Goal: Task Accomplishment & Management: Use online tool/utility

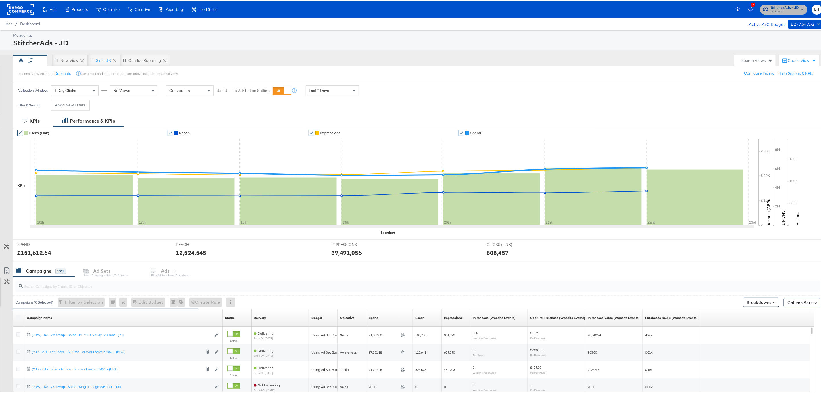
click at [775, 5] on span "StitcherAds - JD" at bounding box center [785, 6] width 28 height 6
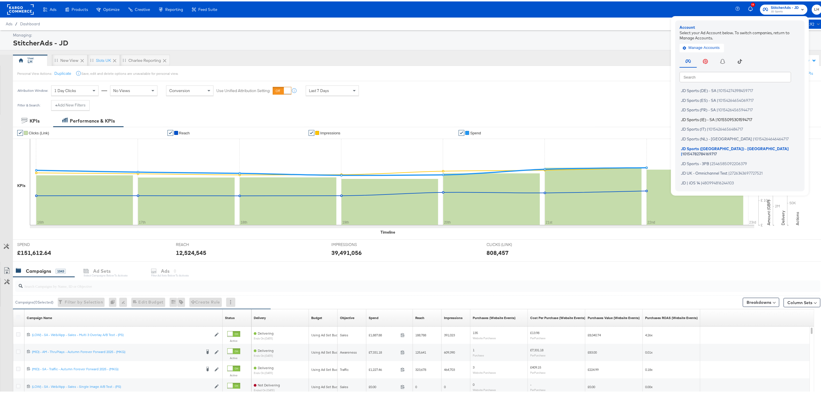
click at [731, 117] on span "10155095301594717" at bounding box center [734, 118] width 35 height 5
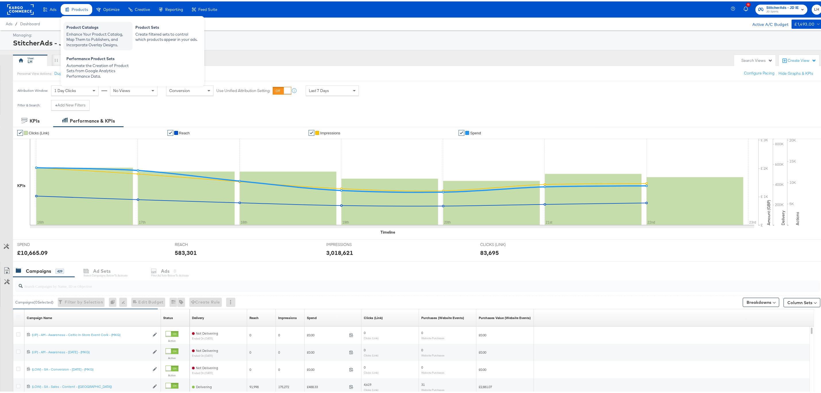
click at [76, 31] on div "Enhance Your Product Catalog, Map Them to Publishers, and Incorporate Overlay D…" at bounding box center [97, 38] width 63 height 16
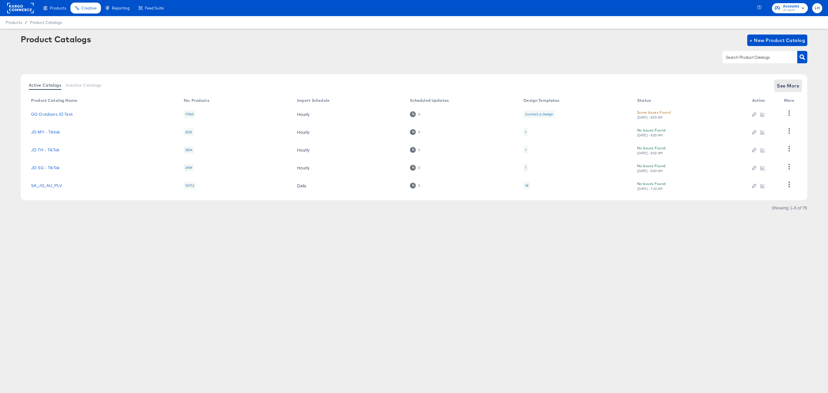
click at [777, 83] on span "See More" at bounding box center [788, 86] width 22 height 8
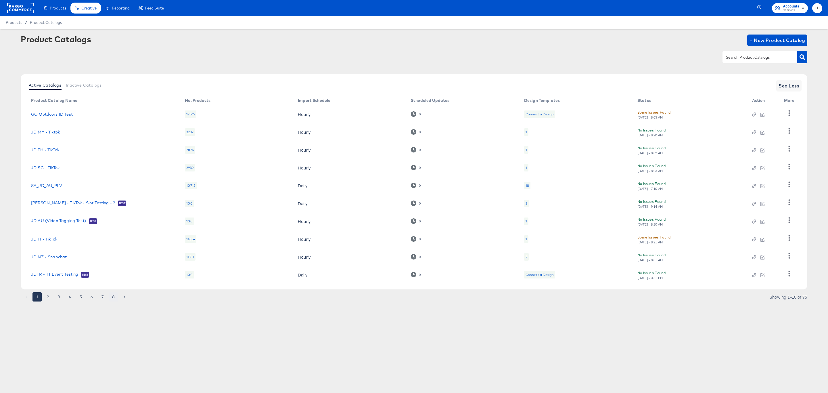
click at [111, 300] on button "8" at bounding box center [113, 296] width 9 height 9
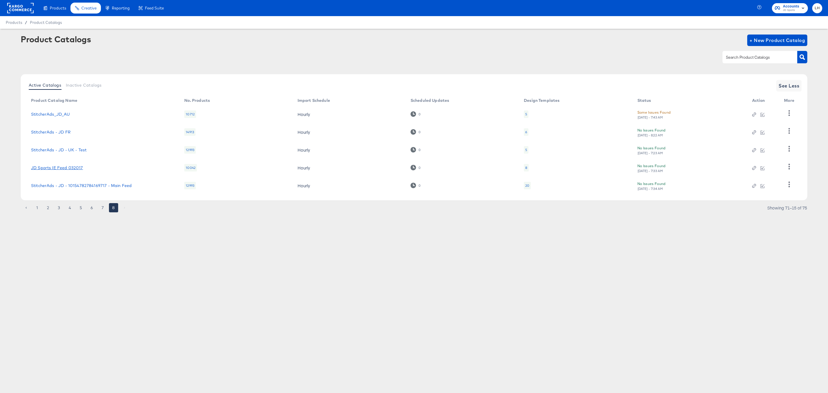
click at [57, 165] on link "JD Sports IE Feed 032017" at bounding box center [57, 167] width 52 height 5
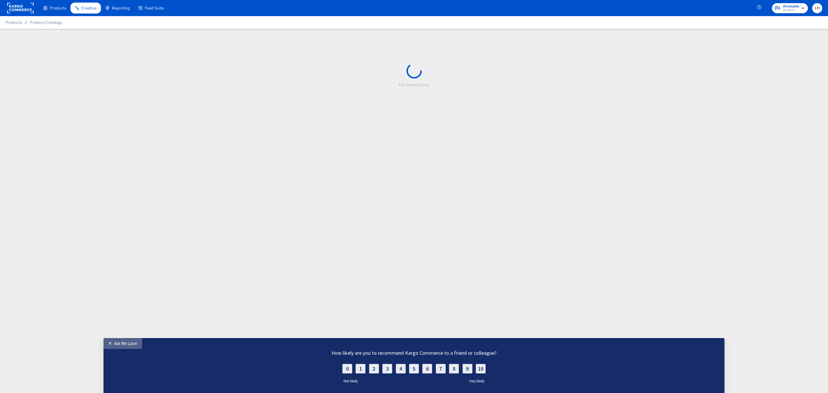
click at [127, 345] on div "Ask Me Later" at bounding box center [125, 342] width 23 height 5
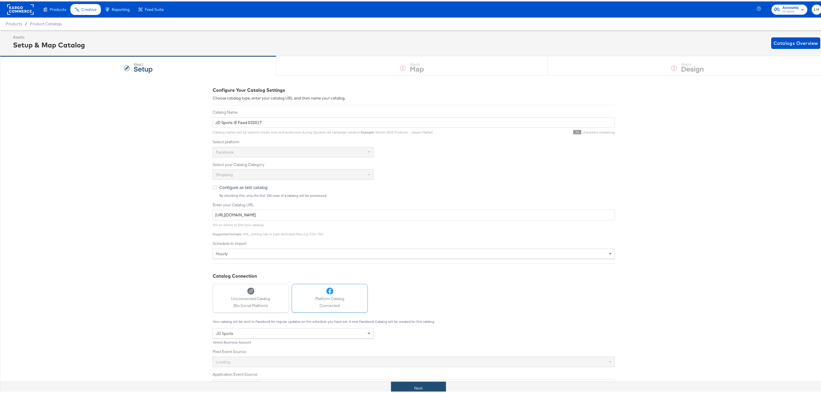
click at [436, 387] on button "Next" at bounding box center [418, 386] width 55 height 13
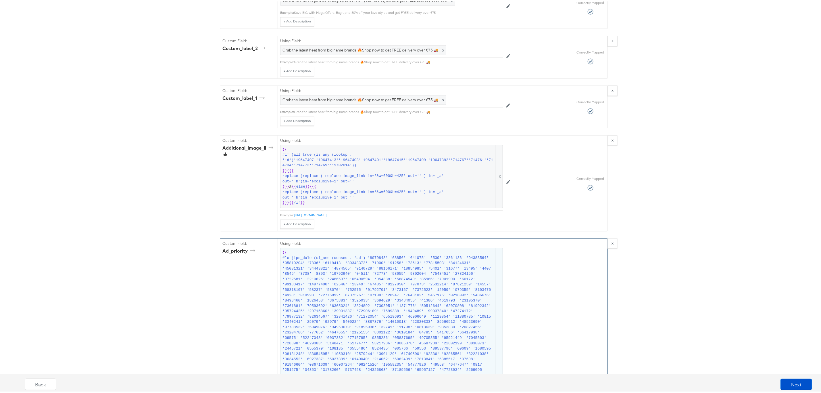
scroll to position [906, 0]
click at [787, 381] on button "Next" at bounding box center [797, 383] width 32 height 12
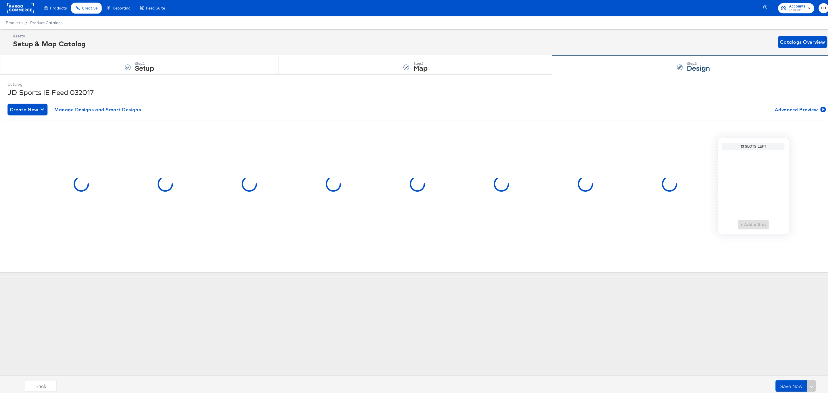
scroll to position [0, 0]
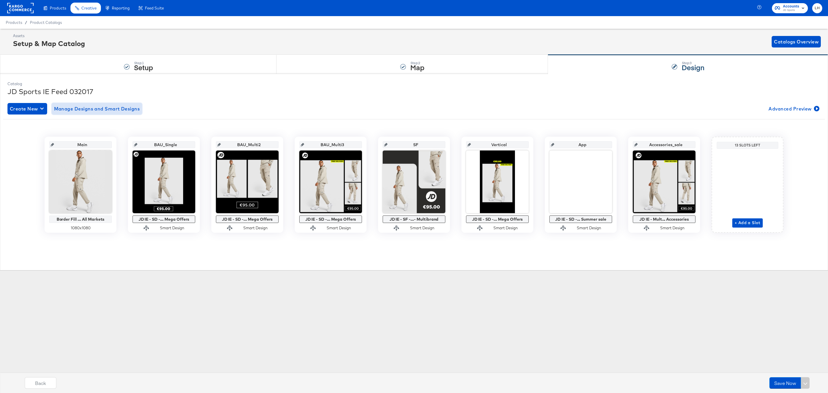
click at [121, 106] on span "Manage Designs and Smart Designs" at bounding box center [97, 109] width 86 height 8
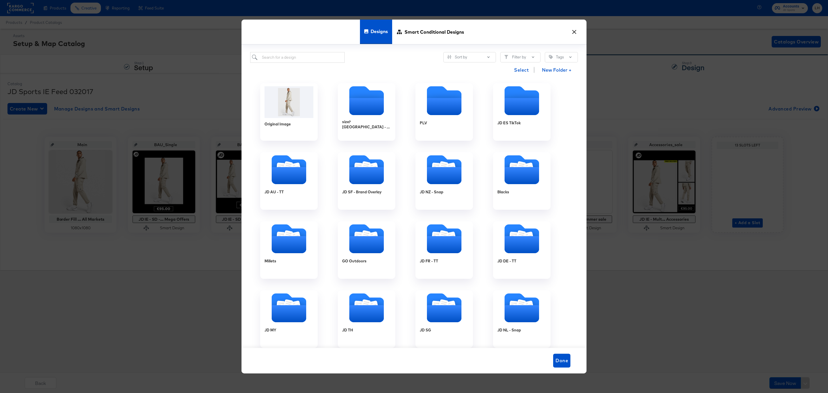
click at [576, 33] on button "×" at bounding box center [574, 30] width 10 height 10
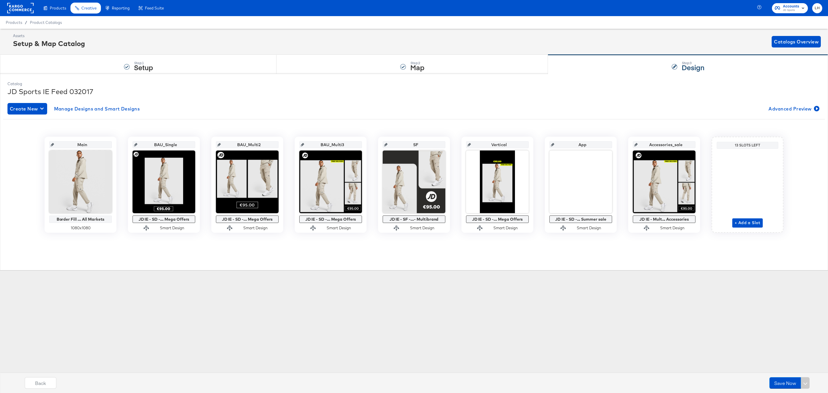
click at [244, 88] on div "JD Sports IE Feed 032017" at bounding box center [413, 92] width 813 height 10
click at [72, 109] on span "Manage Designs and Smart Designs" at bounding box center [97, 109] width 86 height 8
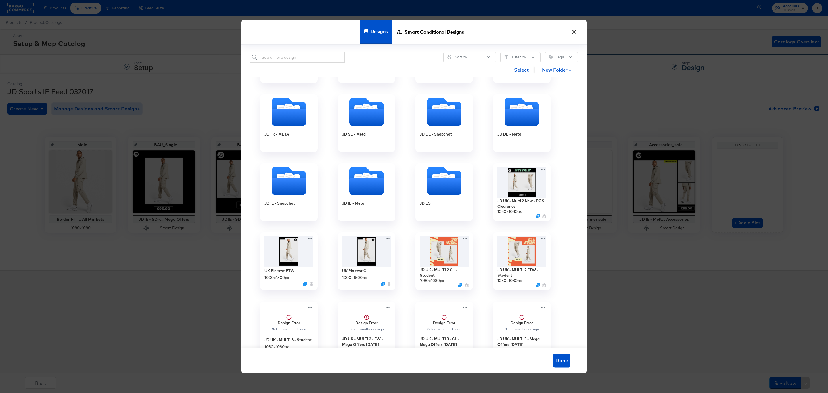
scroll to position [388, 0]
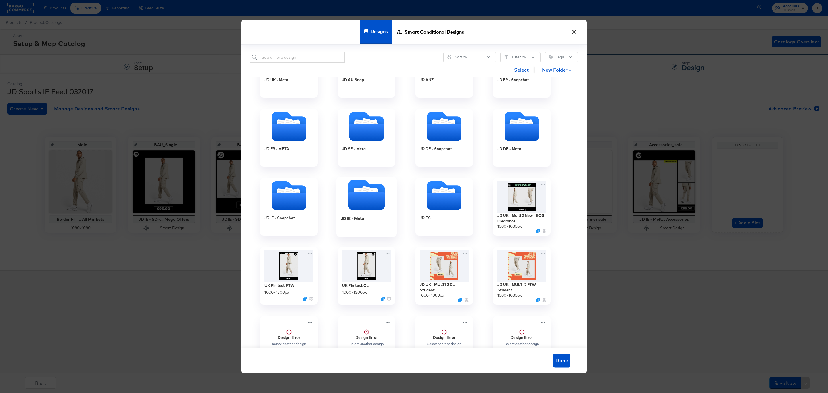
click at [357, 191] on icon "Folder" at bounding box center [358, 192] width 9 height 11
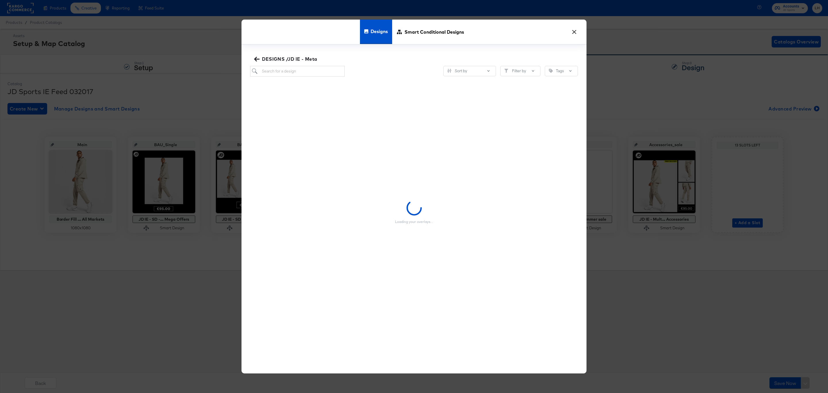
click at [357, 191] on div "Loading your overlays..." at bounding box center [414, 211] width 328 height 271
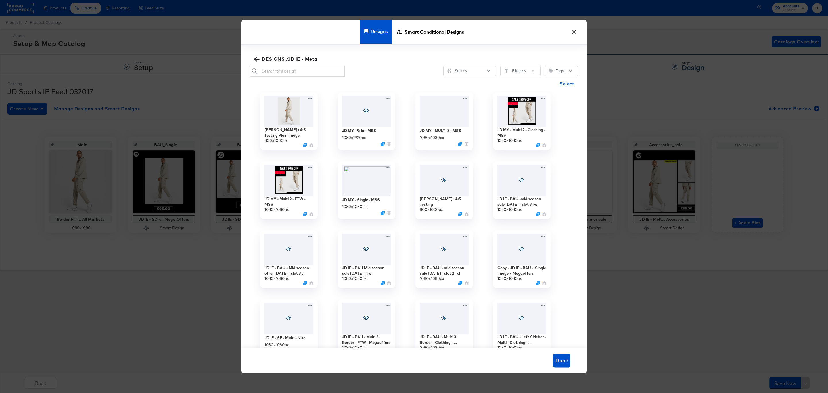
scroll to position [0, 0]
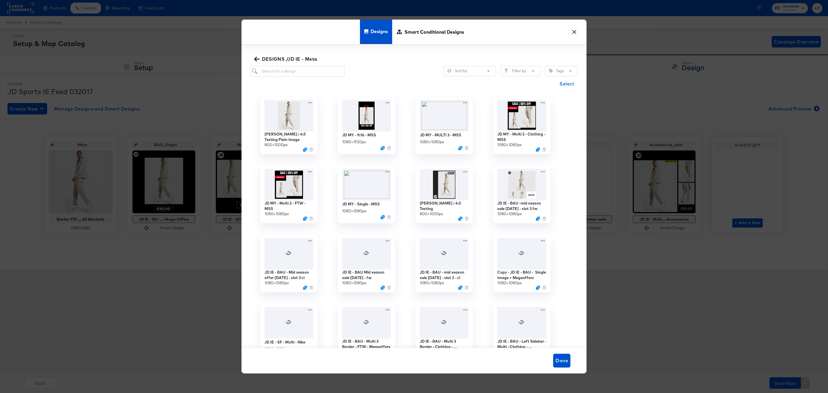
click at [255, 58] on icon "button" at bounding box center [256, 59] width 5 height 5
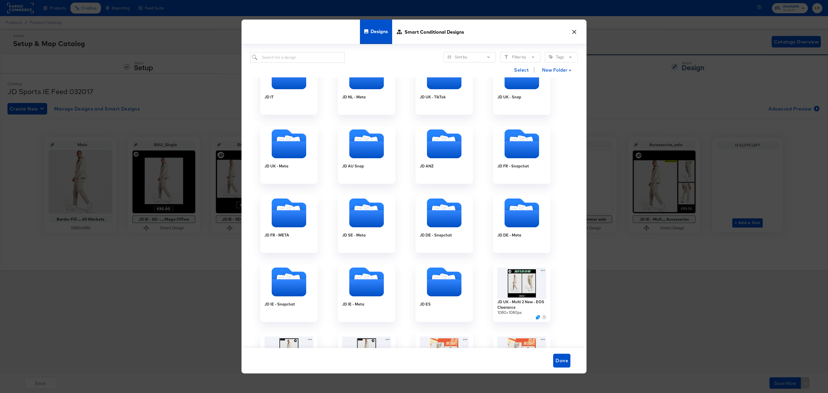
scroll to position [86, 0]
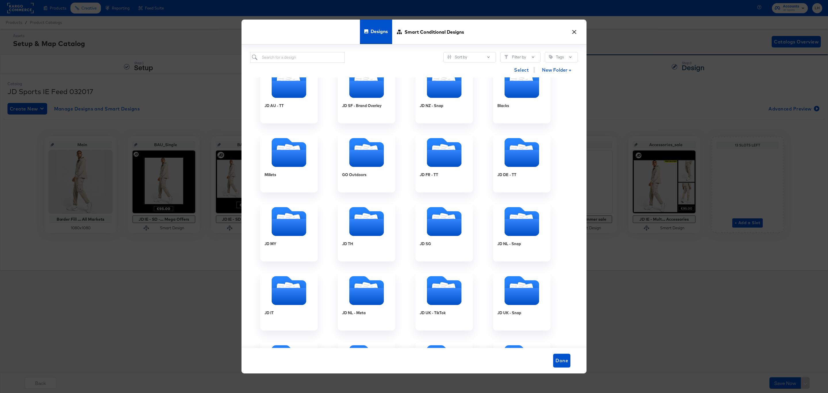
drag, startPoint x: 577, startPoint y: 29, endPoint x: 573, endPoint y: 31, distance: 4.8
click at [577, 29] on button "×" at bounding box center [574, 30] width 10 height 10
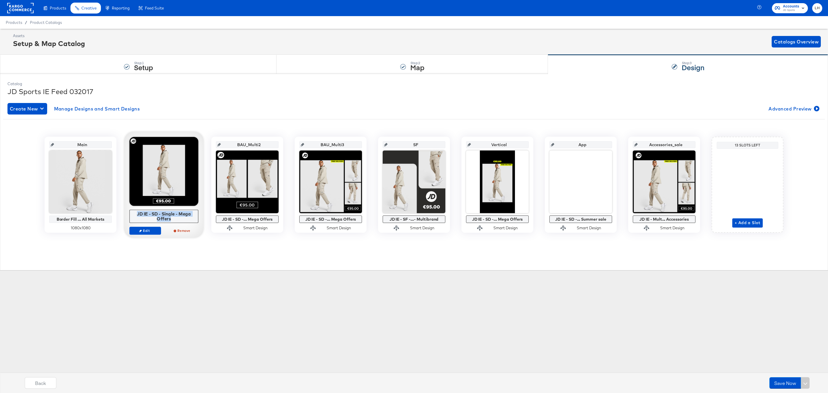
drag, startPoint x: 176, startPoint y: 219, endPoint x: 130, endPoint y: 215, distance: 46.8
click at [130, 215] on div "JD IE - SD - Single - Mega Offers" at bounding box center [163, 216] width 69 height 13
copy div "JD IE - SD - Single - Mega Offers"
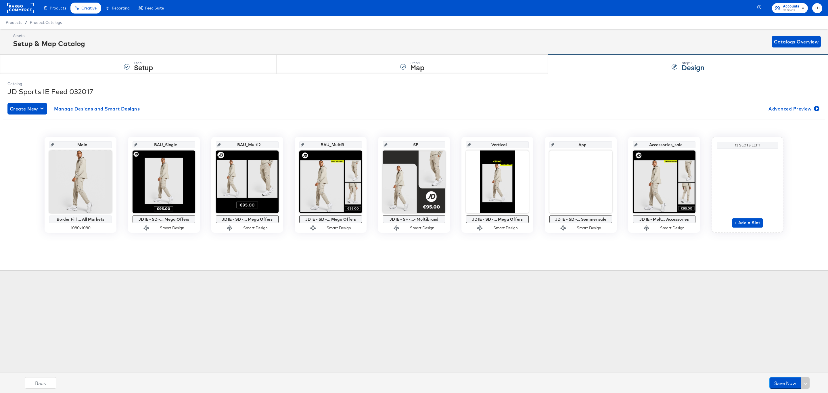
click at [96, 102] on div "Create New Manage Designs and Smart Designs Advanced Preview Main Border Fill .…" at bounding box center [413, 171] width 813 height 147
click at [97, 107] on span "Manage Designs and Smart Designs" at bounding box center [97, 109] width 86 height 8
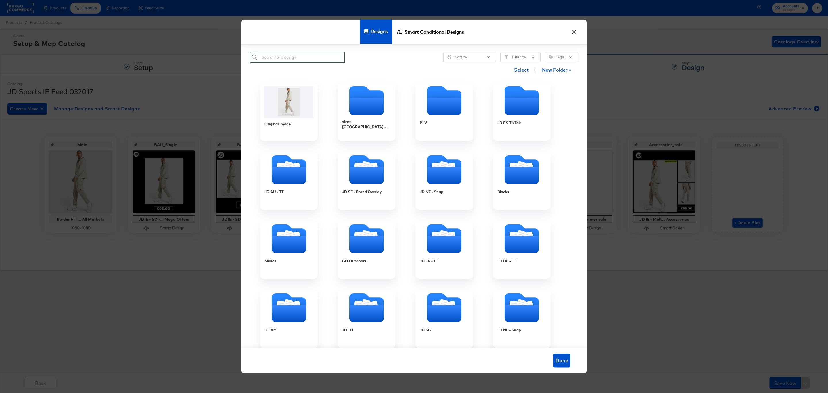
click at [281, 56] on input "search" at bounding box center [297, 57] width 95 height 11
paste input "JD IE - SD - Single - Mega Offers"
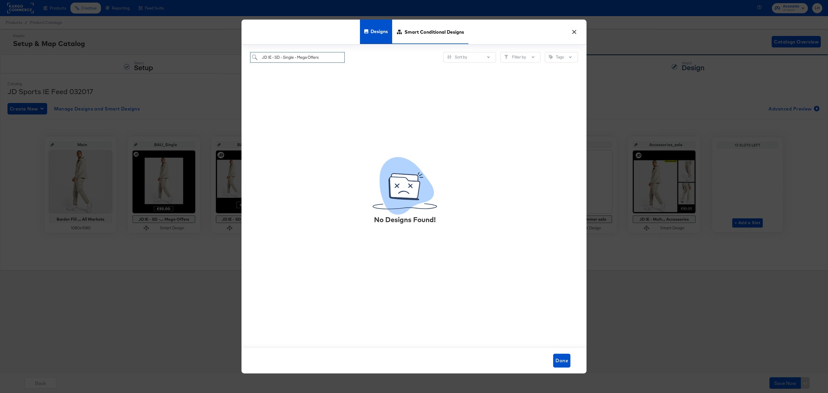
type input "JD IE - SD - Single - Mega Offers"
click at [415, 26] on span "Smart Conditional Designs" at bounding box center [435, 31] width 60 height 25
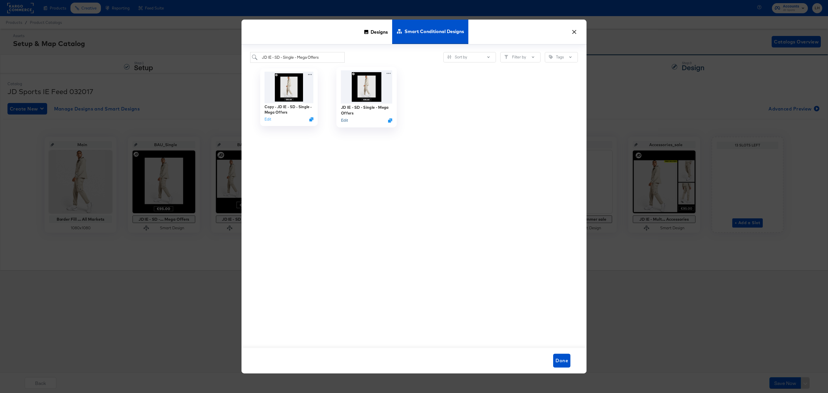
click at [345, 122] on button "Edit" at bounding box center [344, 120] width 7 height 5
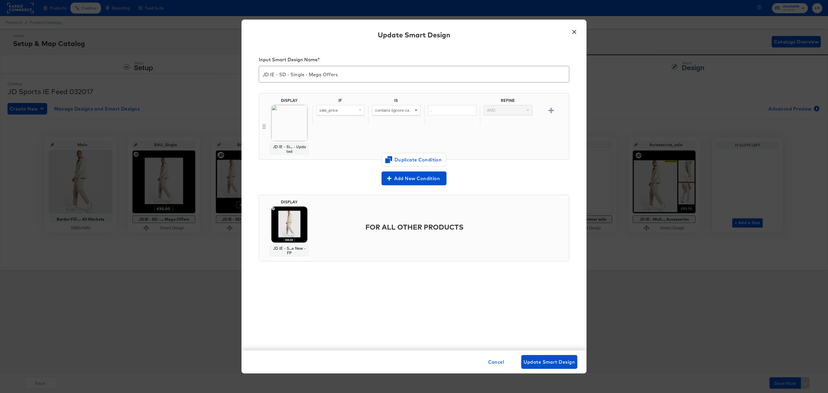
drag, startPoint x: 310, startPoint y: 153, endPoint x: 250, endPoint y: 146, distance: 60.0
copy div "JD IE - Single New - Mega Offers - Updated"
drag, startPoint x: 303, startPoint y: 153, endPoint x: 258, endPoint y: 148, distance: 45.2
click at [258, 148] on div "JD IE - Single New - Mega Offers - Updated" at bounding box center [289, 151] width 66 height 13
click at [575, 32] on button "×" at bounding box center [574, 30] width 10 height 10
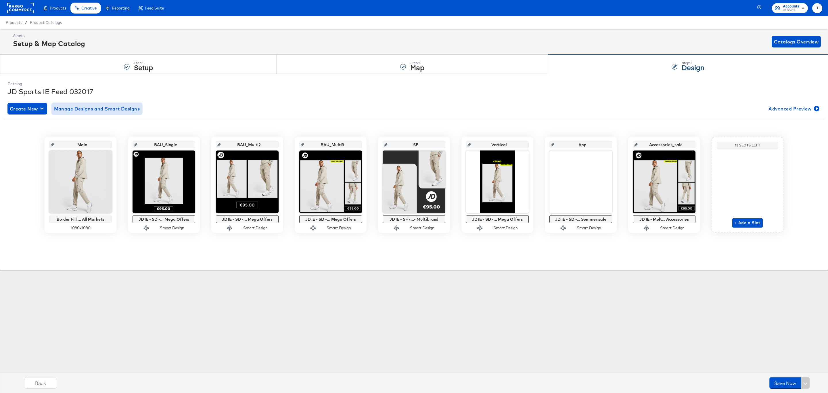
click at [116, 108] on span "Manage Designs and Smart Designs" at bounding box center [97, 109] width 86 height 8
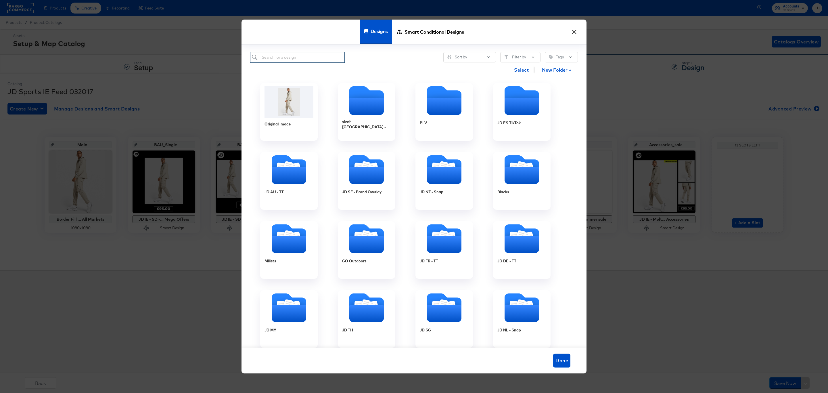
click at [329, 56] on input "search" at bounding box center [297, 57] width 95 height 11
paste input "JD IE - Single New - Mega Offers - Updated"
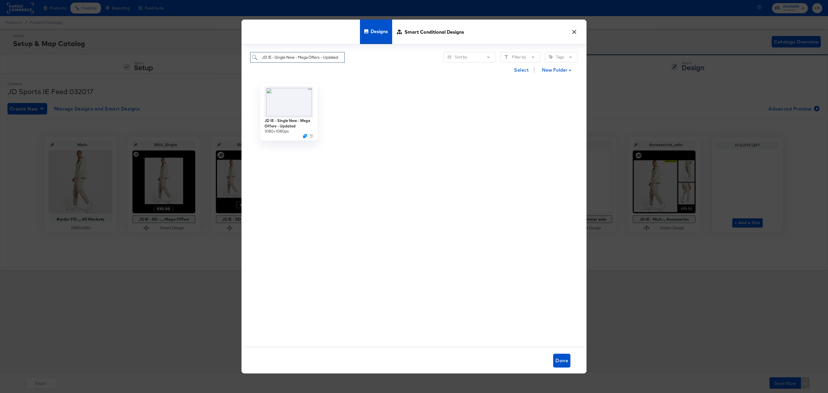
type input "JD IE - Single New - Mega Offers - Updated"
click at [306, 139] on icon "Duplicate" at bounding box center [306, 137] width 4 height 4
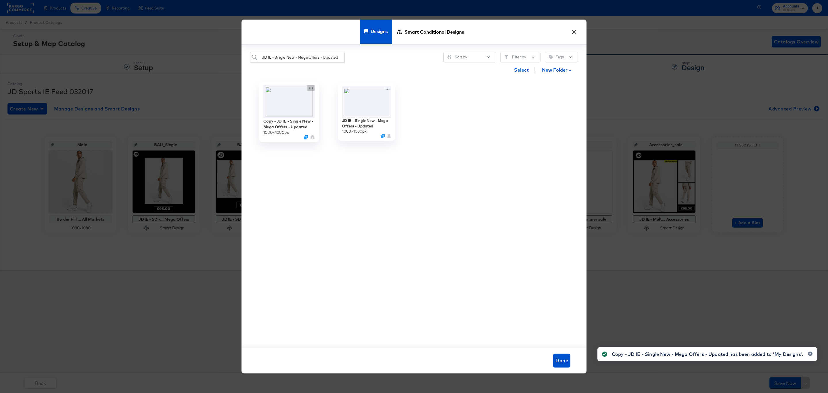
click at [311, 86] on icon at bounding box center [310, 88] width 7 height 6
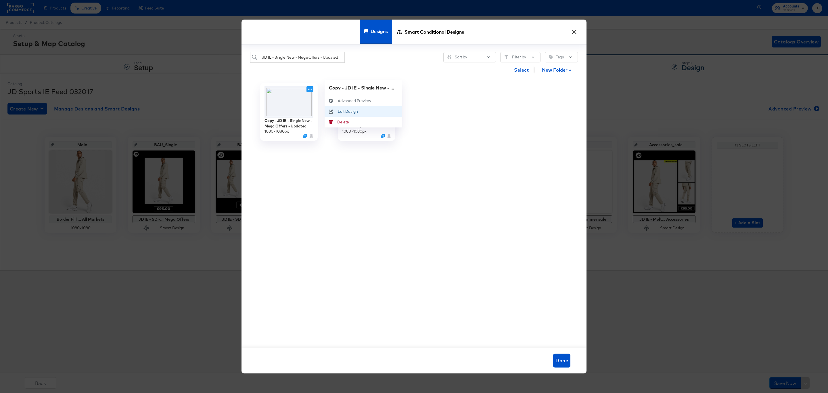
click at [338, 111] on div "Edit Design Edit Design" at bounding box center [338, 111] width 0 height 0
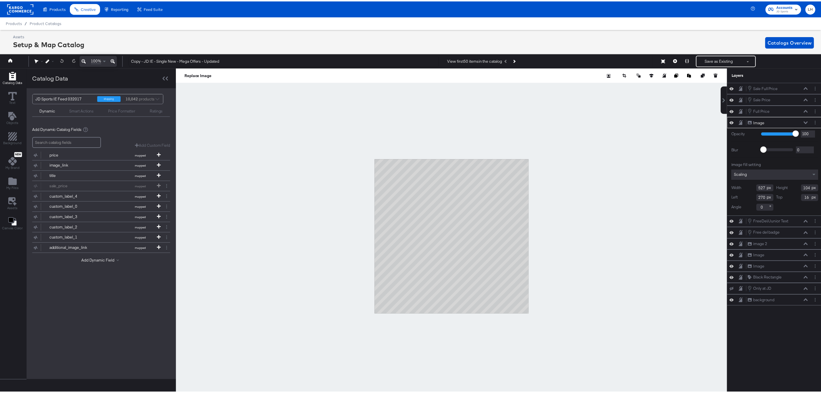
scroll to position [0, 1]
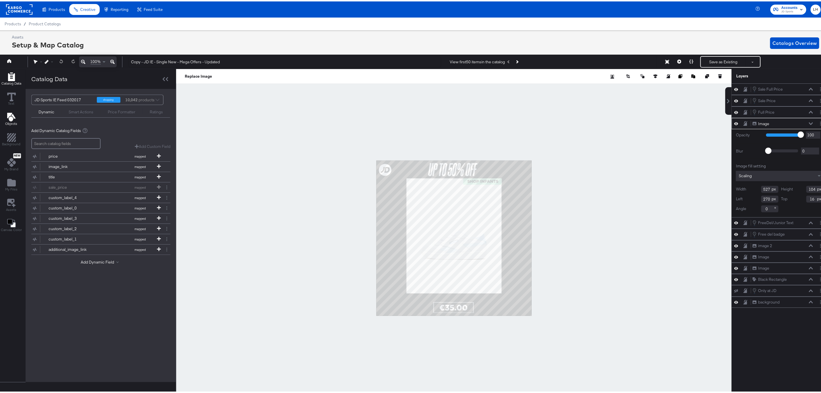
click at [8, 119] on icon "Add Text" at bounding box center [11, 115] width 9 height 9
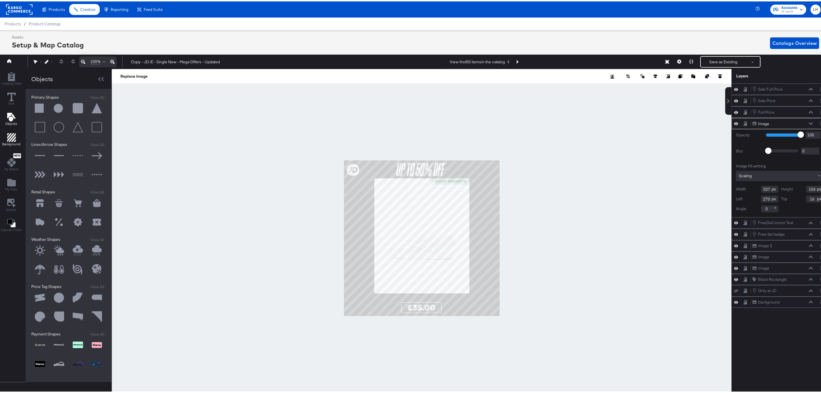
click at [14, 140] on icon "Add Rectangle" at bounding box center [11, 136] width 9 height 9
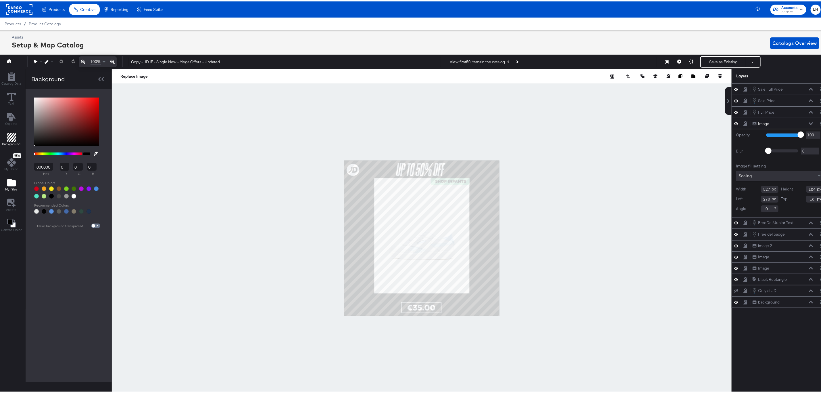
click at [9, 185] on icon "Add Files" at bounding box center [11, 180] width 9 height 7
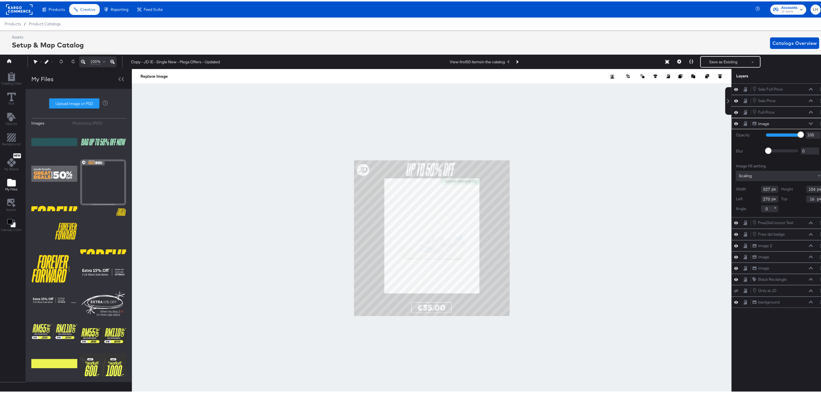
click at [735, 124] on icon at bounding box center [737, 122] width 4 height 5
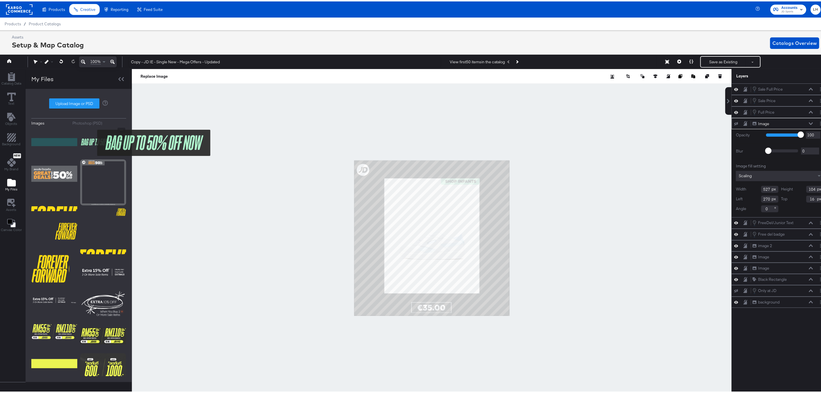
click at [93, 141] on img at bounding box center [103, 140] width 46 height 29
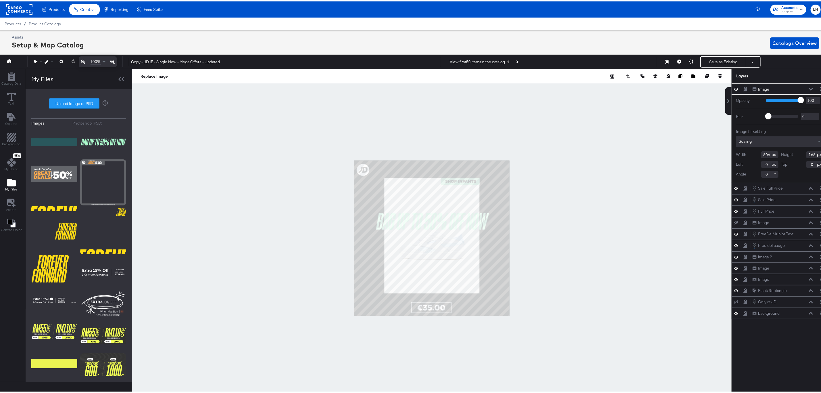
type input "137"
type input "340"
type input "545"
type input "114"
type input "394"
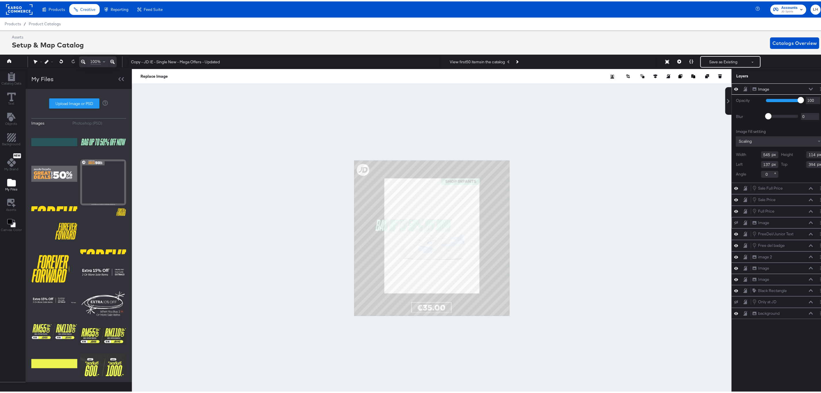
type input "301"
type input "156"
type input "268"
type input "16"
click at [555, 184] on div at bounding box center [432, 237] width 600 height 338
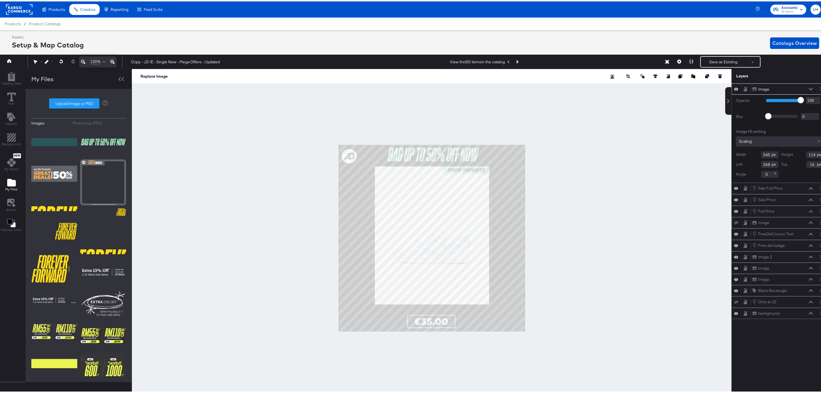
type input "273"
type input "0"
type input "504"
type input "112"
type input "292"
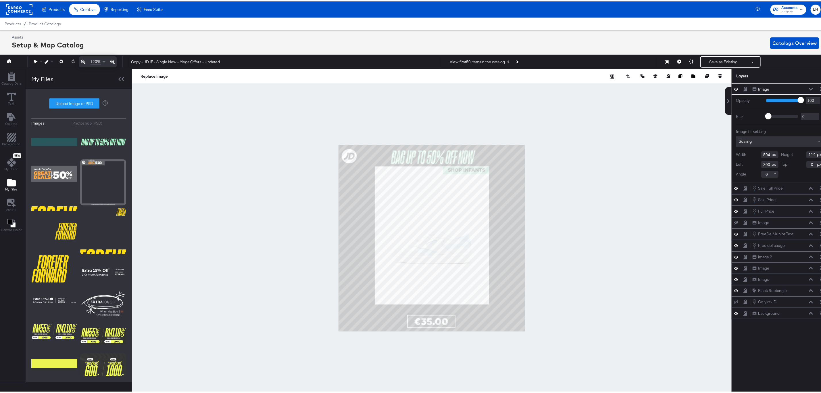
type input "16"
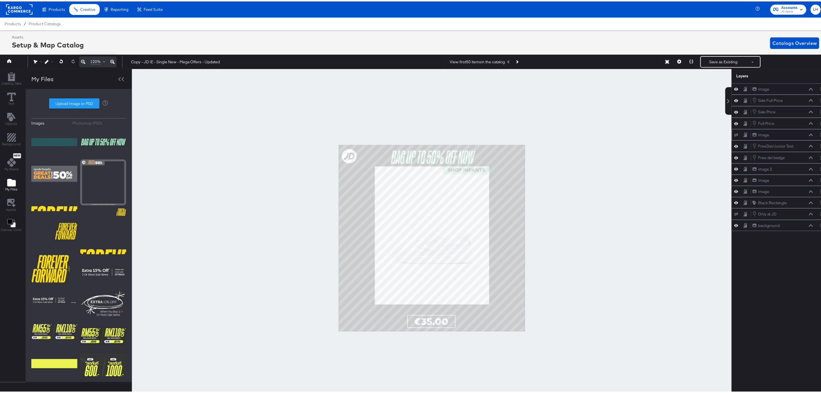
click at [525, 157] on div at bounding box center [432, 237] width 600 height 338
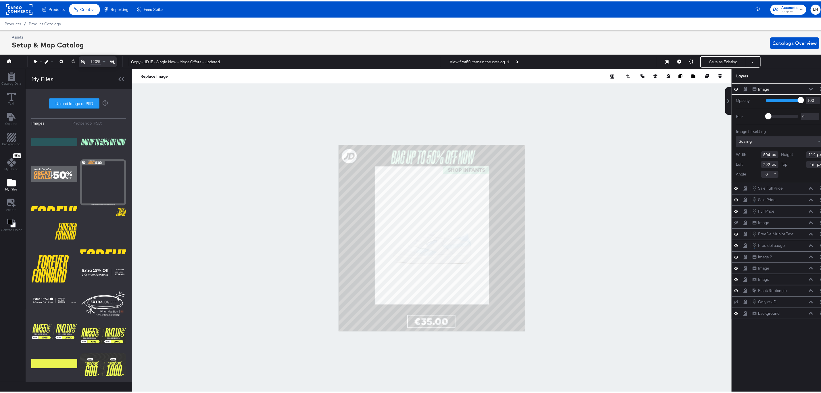
type input "293"
type input "11"
type input "291"
click at [556, 159] on div at bounding box center [432, 237] width 600 height 338
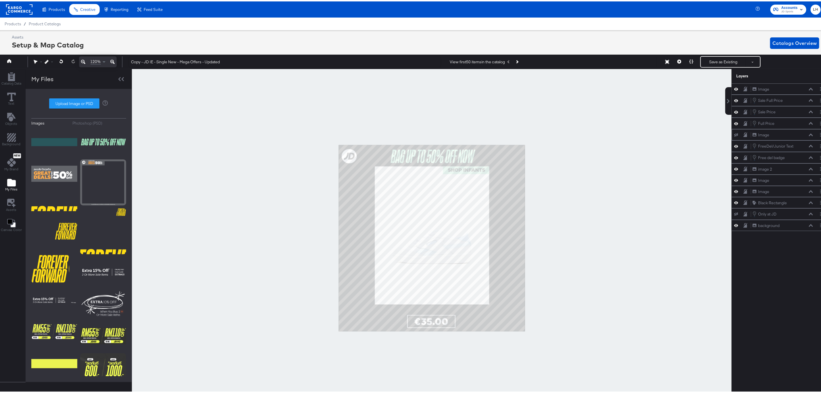
click at [609, 182] on div at bounding box center [432, 237] width 600 height 338
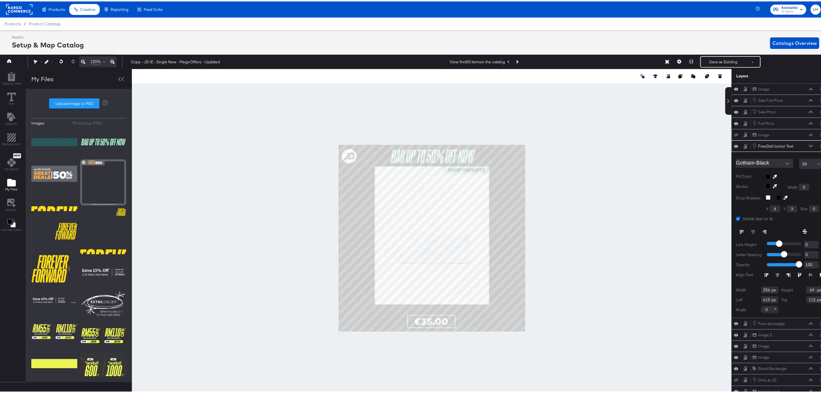
click at [809, 146] on icon at bounding box center [811, 144] width 4 height 3
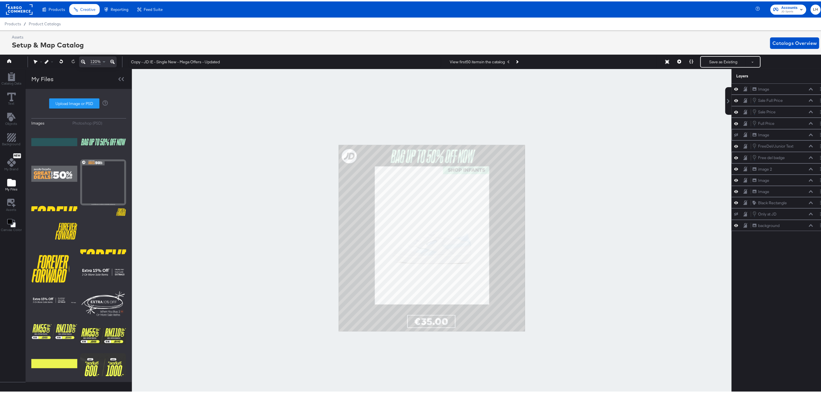
click at [792, 162] on div "Free del badge Free del badge" at bounding box center [780, 156] width 96 height 12
click at [809, 158] on icon at bounding box center [811, 156] width 4 height 3
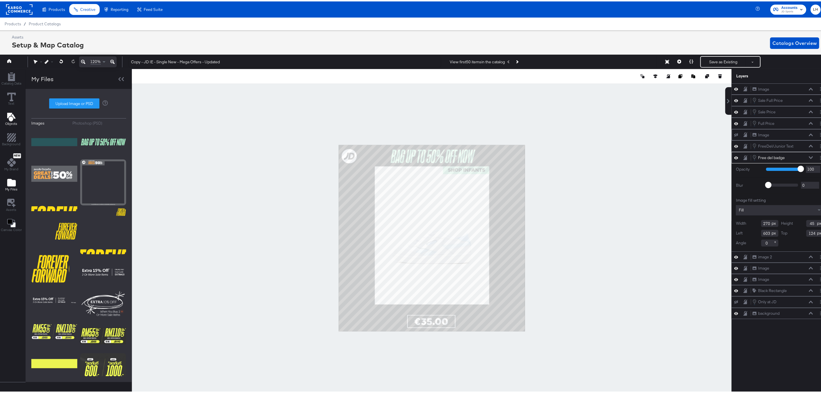
click at [8, 117] on icon "Add Text" at bounding box center [11, 115] width 8 height 9
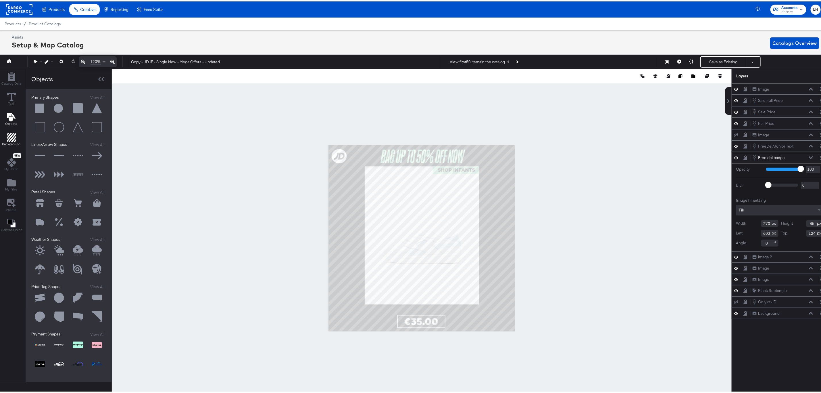
click at [8, 138] on icon "Add Rectangle" at bounding box center [11, 136] width 9 height 9
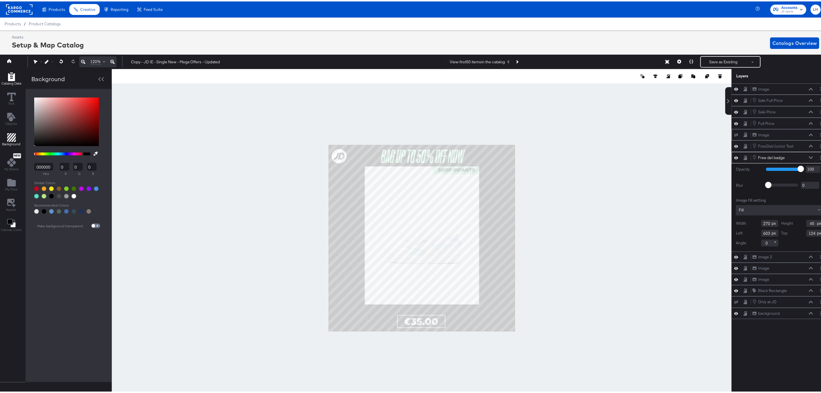
click at [13, 77] on icon "Add Rectangle" at bounding box center [11, 75] width 7 height 9
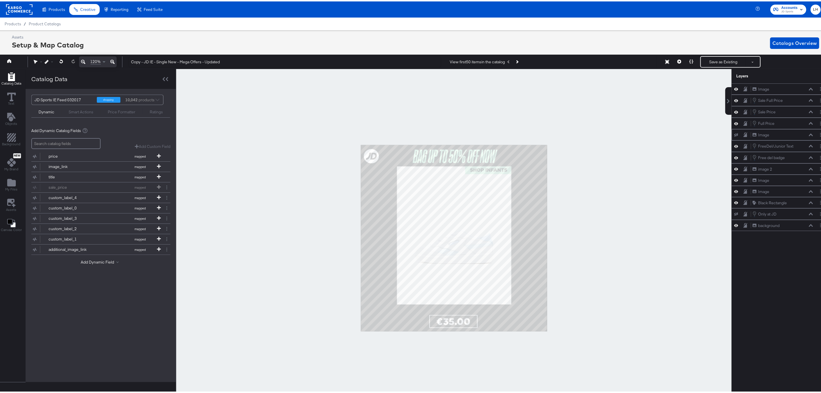
click at [93, 114] on div "Dynamic Smart Actions Price Formatter Ratings" at bounding box center [100, 110] width 139 height 13
click at [88, 111] on div "Smart Actions" at bounding box center [81, 110] width 25 height 5
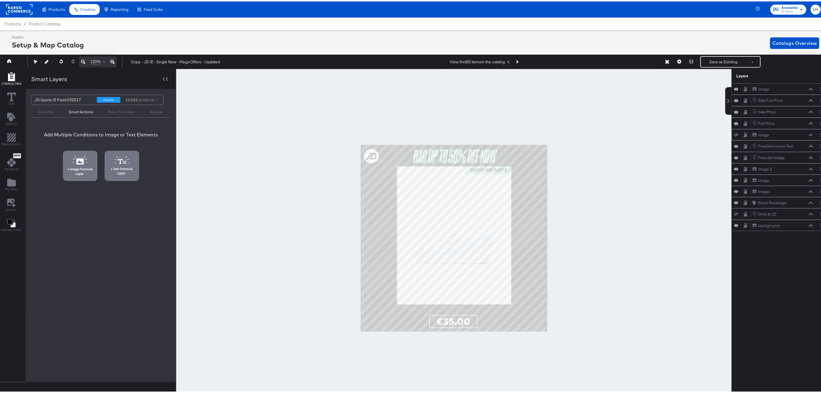
click at [612, 163] on div at bounding box center [454, 237] width 556 height 338
click at [602, 175] on div at bounding box center [454, 237] width 556 height 338
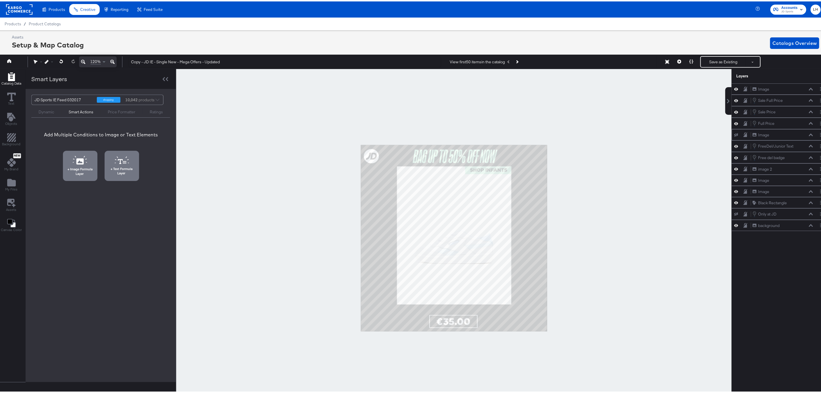
click at [115, 60] on button at bounding box center [112, 60] width 8 height 11
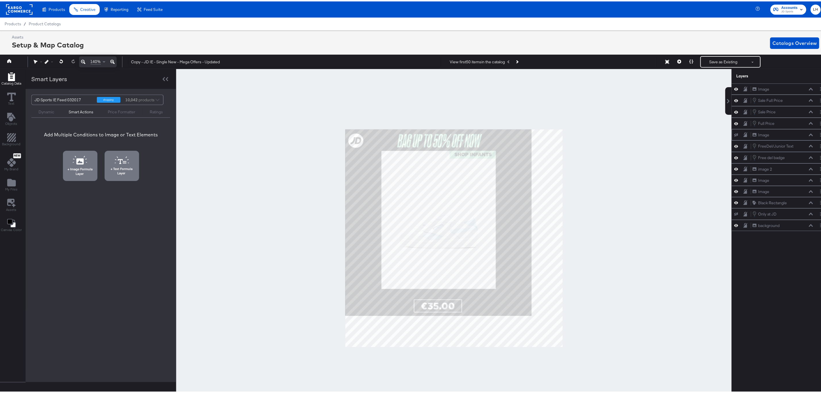
click at [115, 60] on button at bounding box center [112, 60] width 8 height 11
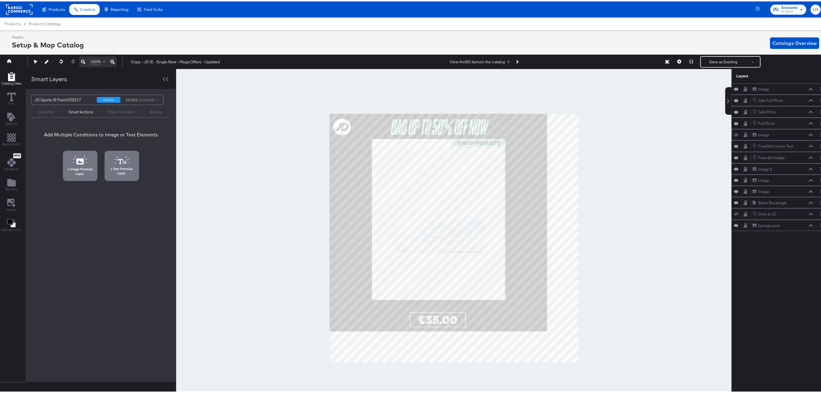
click at [115, 60] on button at bounding box center [112, 60] width 8 height 11
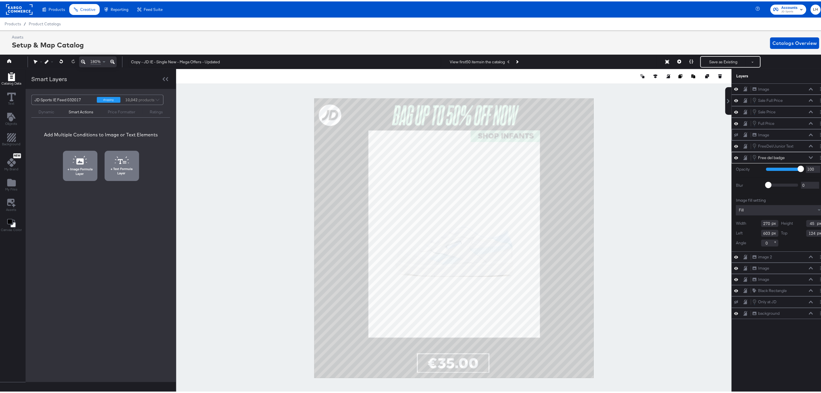
click at [653, 144] on div at bounding box center [454, 237] width 556 height 338
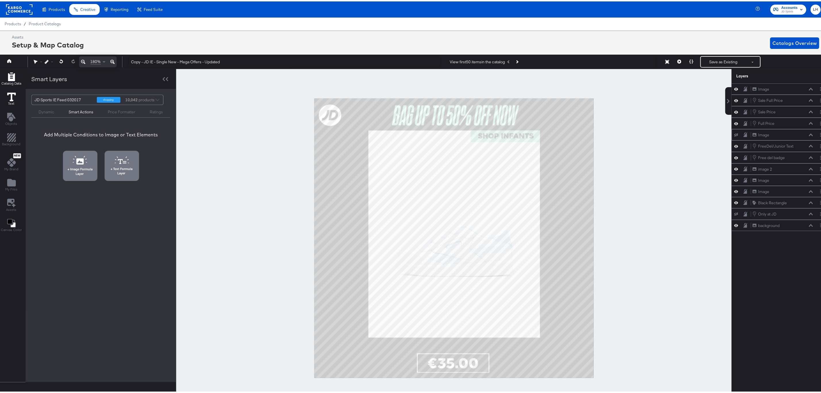
click at [8, 99] on icon at bounding box center [11, 95] width 9 height 9
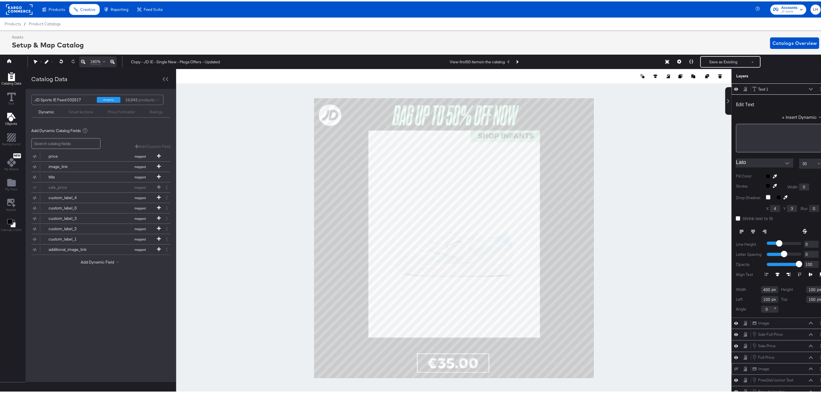
click at [8, 119] on icon "Add Text" at bounding box center [11, 115] width 9 height 9
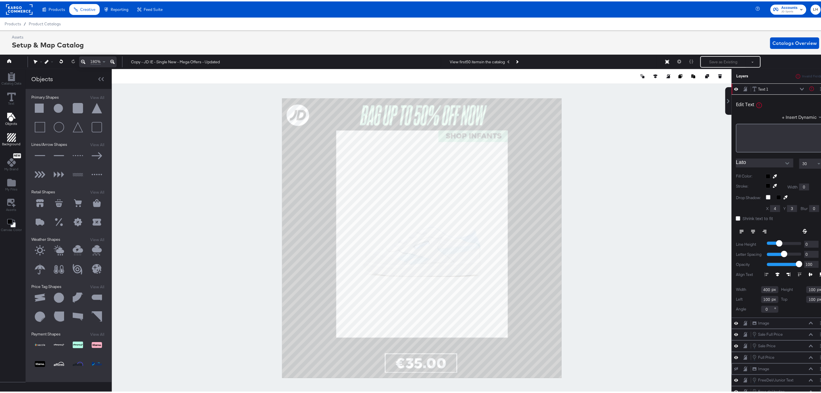
click at [12, 138] on icon "Add Rectangle" at bounding box center [11, 136] width 9 height 9
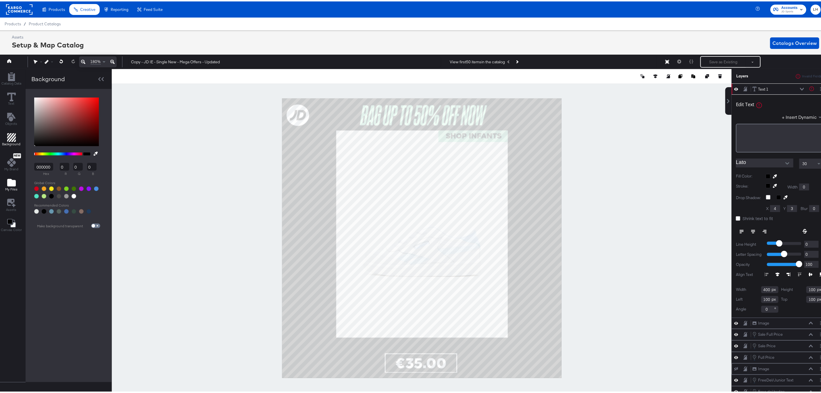
click at [9, 179] on icon "Add Files" at bounding box center [11, 181] width 9 height 9
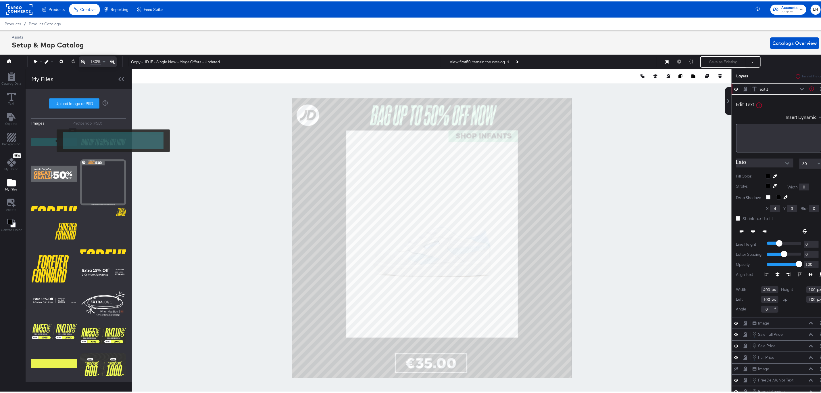
click at [50, 141] on img at bounding box center [54, 140] width 46 height 29
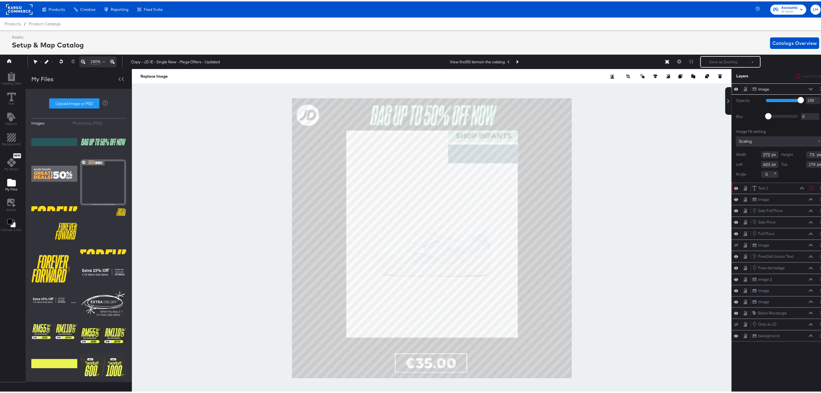
click at [115, 59] on icon at bounding box center [112, 60] width 4 height 7
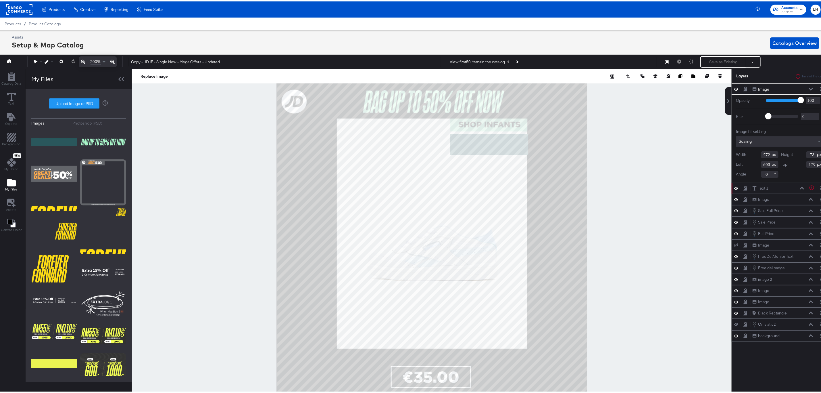
click at [115, 59] on icon at bounding box center [112, 60] width 4 height 7
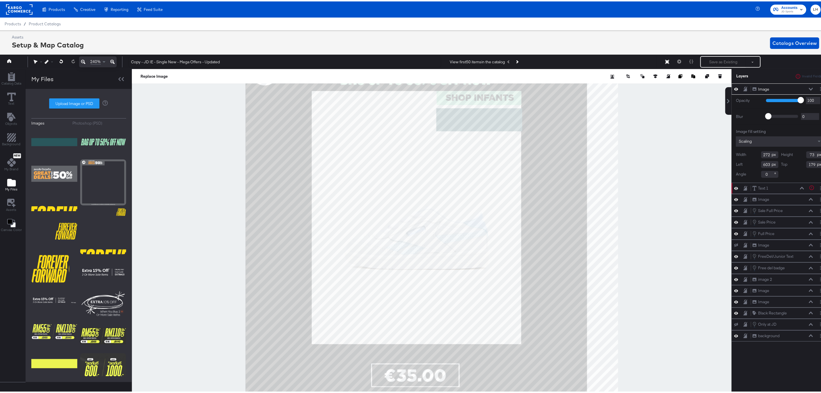
click at [115, 59] on icon at bounding box center [112, 60] width 4 height 7
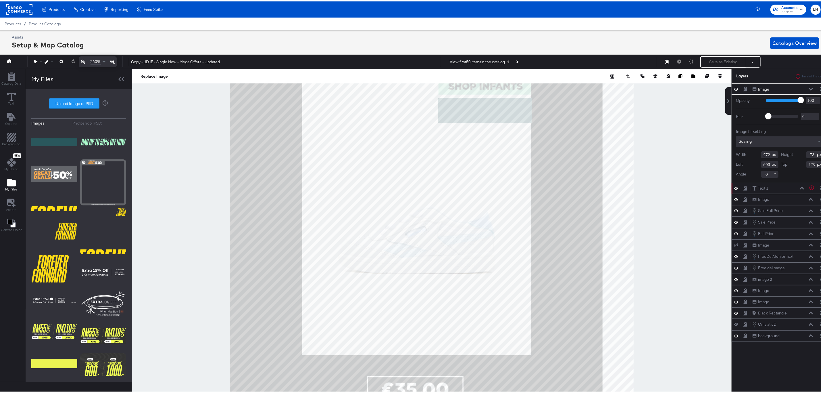
click at [115, 59] on icon at bounding box center [112, 60] width 4 height 7
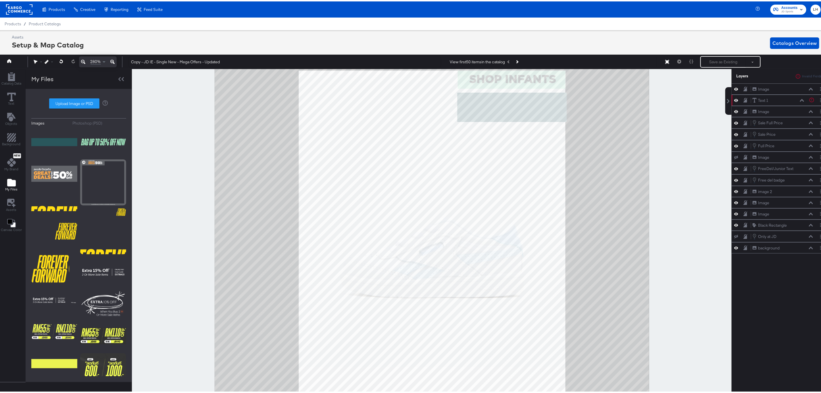
drag, startPoint x: 707, startPoint y: 128, endPoint x: 690, endPoint y: 82, distance: 48.6
click at [690, 82] on div at bounding box center [432, 237] width 600 height 338
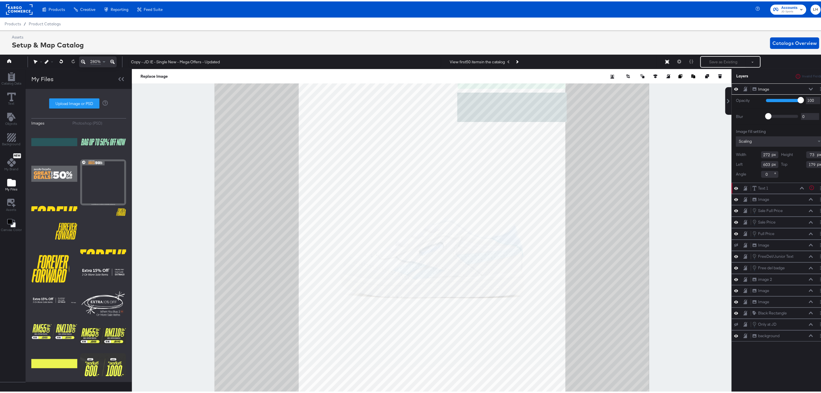
type input "407"
type input "153"
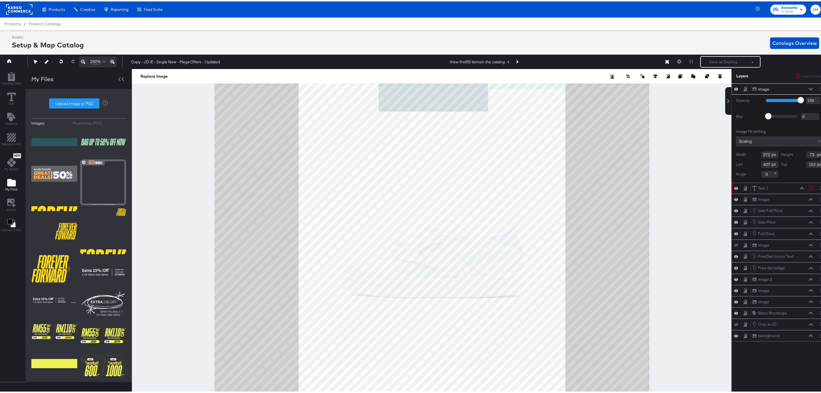
click at [81, 59] on icon at bounding box center [83, 60] width 4 height 7
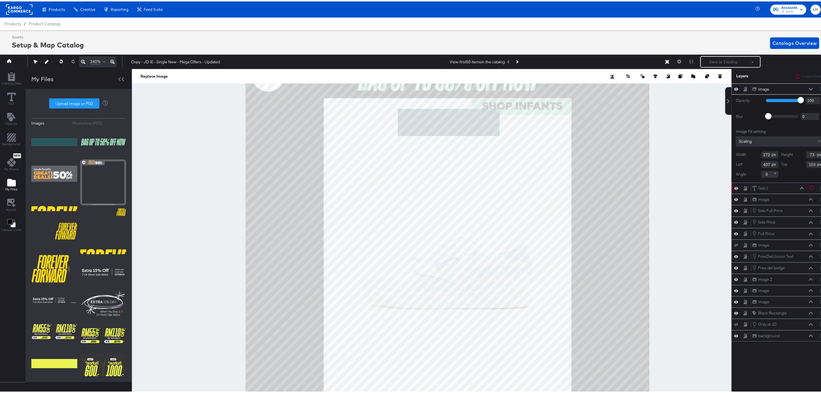
click at [81, 59] on icon at bounding box center [83, 60] width 4 height 7
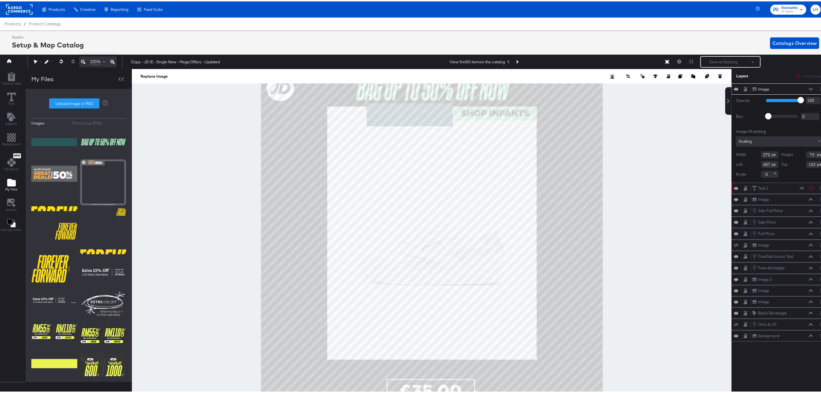
type input "334"
type input "114"
type input "269"
type input "40"
type input "124"
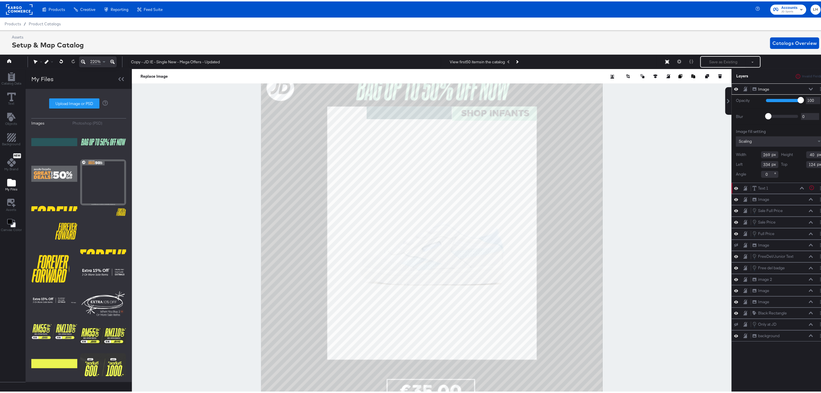
click at [114, 61] on icon at bounding box center [112, 60] width 4 height 7
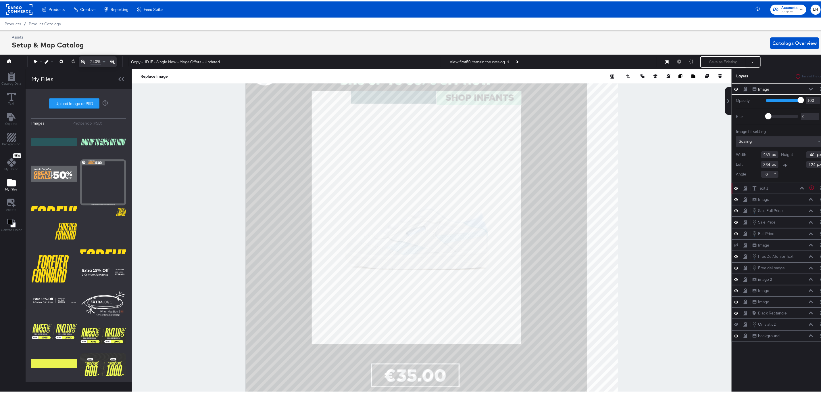
click at [114, 61] on icon at bounding box center [112, 60] width 4 height 7
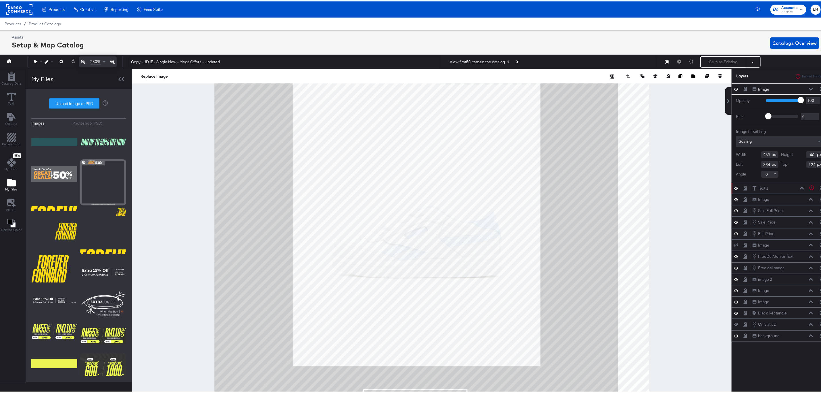
click at [114, 61] on icon at bounding box center [112, 60] width 4 height 7
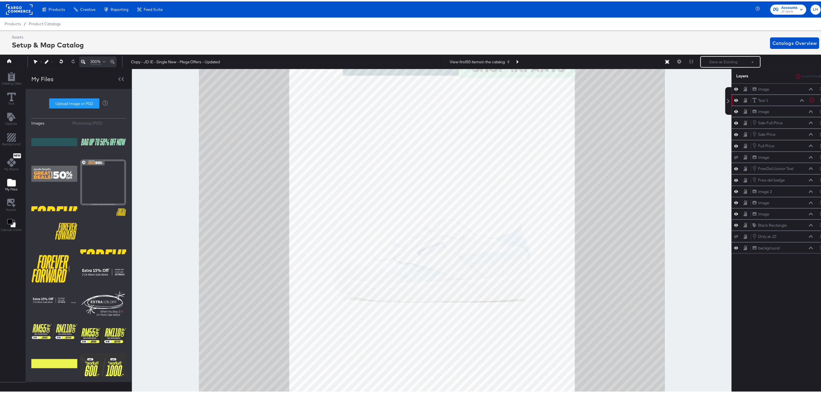
drag, startPoint x: 704, startPoint y: 135, endPoint x: 702, endPoint y: 204, distance: 69.9
click at [702, 204] on div at bounding box center [432, 237] width 600 height 338
click at [35, 59] on icon at bounding box center [36, 60] width 4 height 4
drag, startPoint x: 146, startPoint y: 81, endPoint x: 139, endPoint y: 135, distance: 54.2
click at [139, 140] on div at bounding box center [432, 237] width 600 height 338
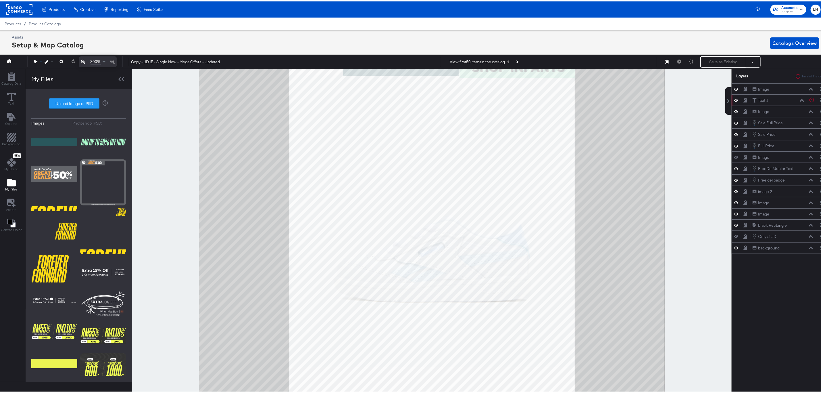
click at [35, 61] on icon at bounding box center [35, 60] width 4 height 4
drag, startPoint x: 170, startPoint y: 94, endPoint x: 169, endPoint y: 136, distance: 41.4
click at [169, 136] on div at bounding box center [432, 237] width 600 height 338
click at [81, 58] on icon at bounding box center [83, 60] width 4 height 7
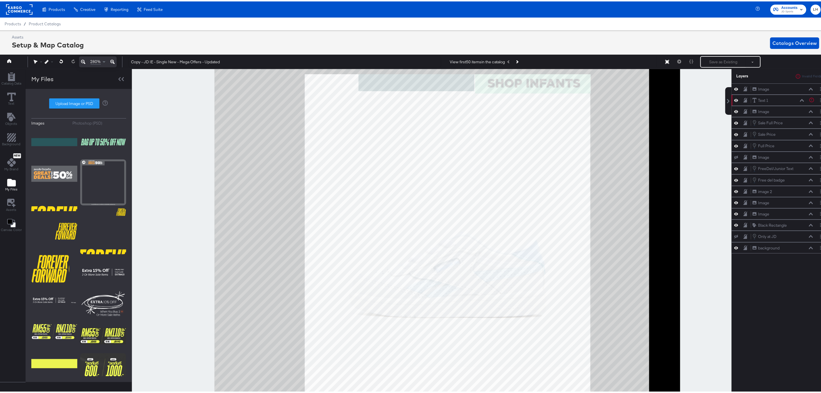
click at [81, 58] on icon at bounding box center [83, 60] width 4 height 7
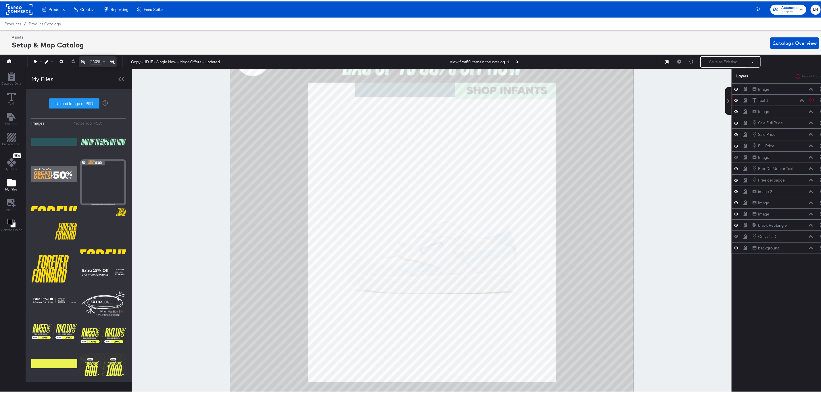
click at [81, 58] on icon at bounding box center [83, 60] width 4 height 7
